Goal: Task Accomplishment & Management: Use online tool/utility

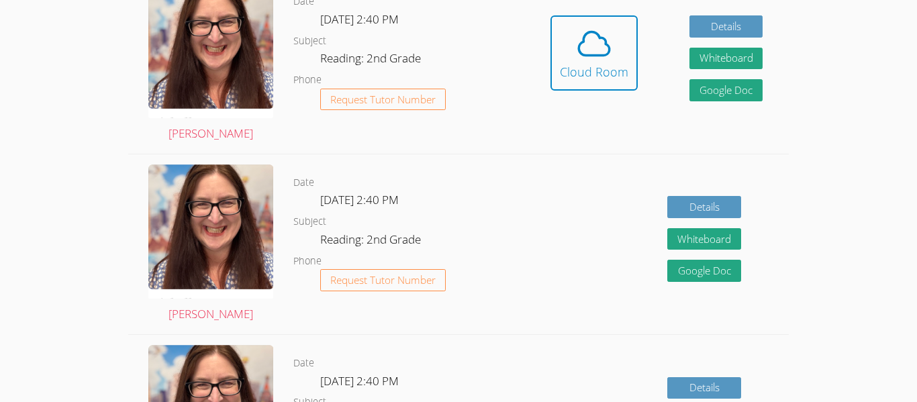
scroll to position [367, 0]
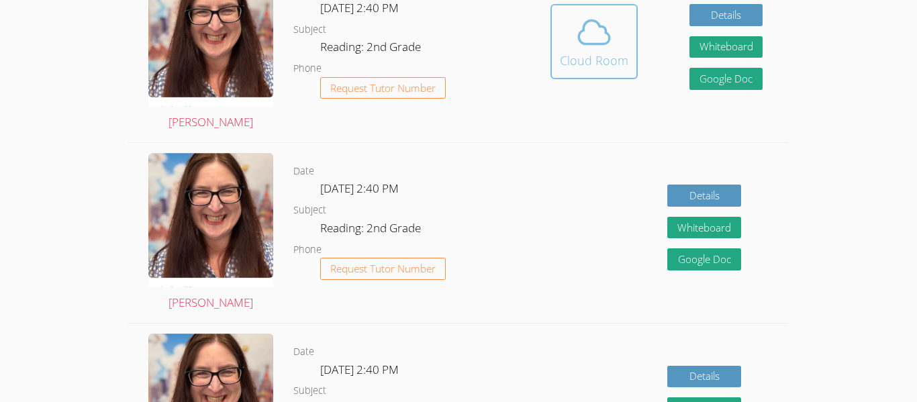
click at [589, 49] on icon at bounding box center [594, 32] width 38 height 38
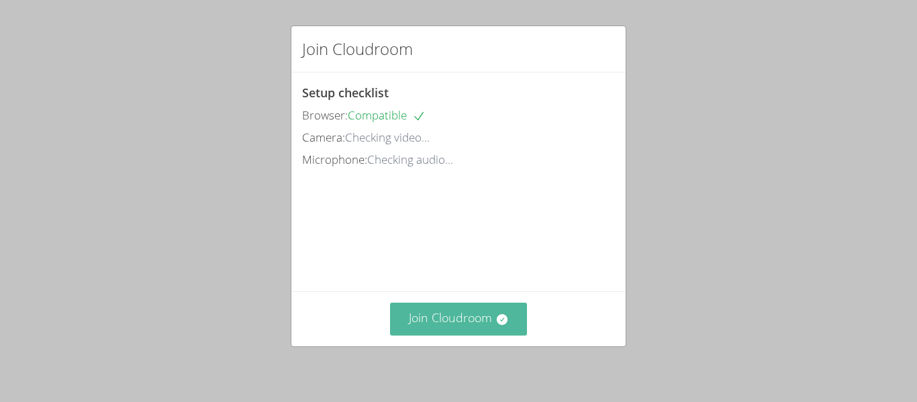
click at [477, 320] on button "Join Cloudroom" at bounding box center [459, 319] width 138 height 33
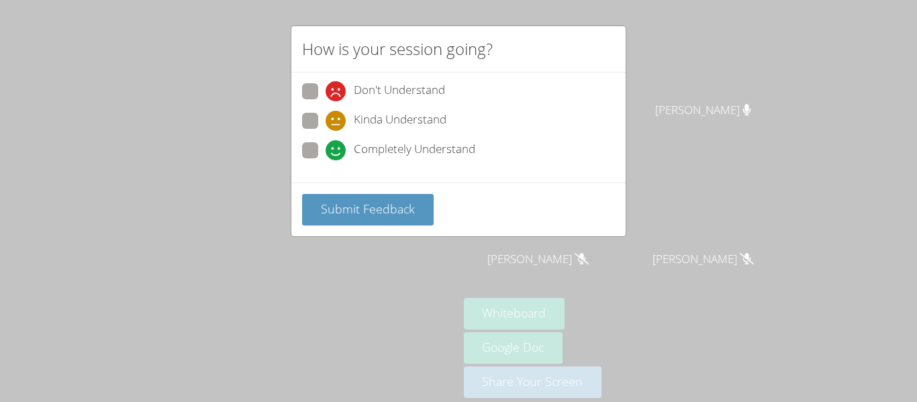
click at [326, 160] on span at bounding box center [326, 160] width 0 height 0
click at [326, 148] on input "Completely Understand" at bounding box center [331, 147] width 11 height 11
radio input "true"
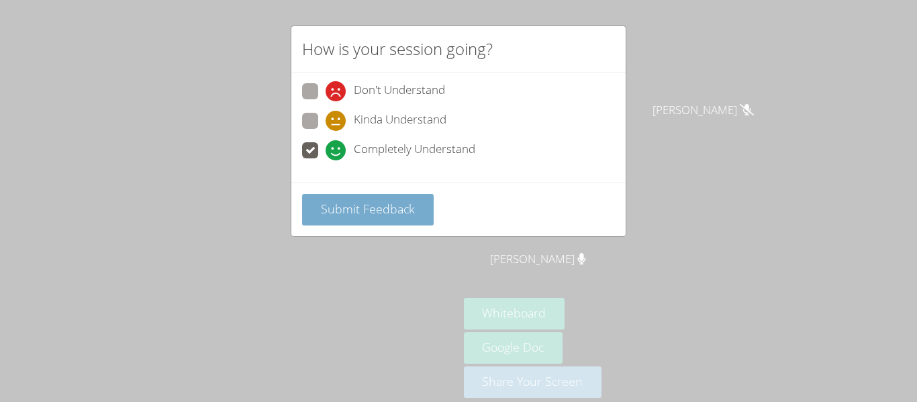
click at [388, 209] on span "Submit Feedback" at bounding box center [368, 209] width 94 height 16
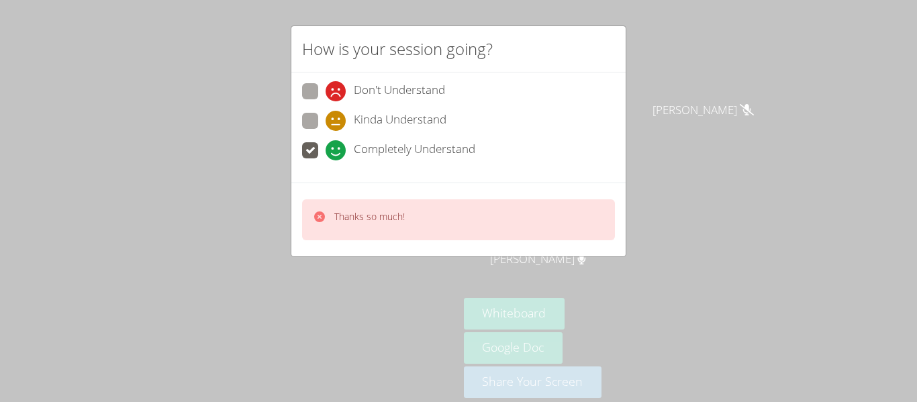
click at [773, 178] on div "How is your session going? Don't Understand Kinda Understand Completely Underst…" at bounding box center [458, 201] width 917 height 402
